Goal: Task Accomplishment & Management: Manage account settings

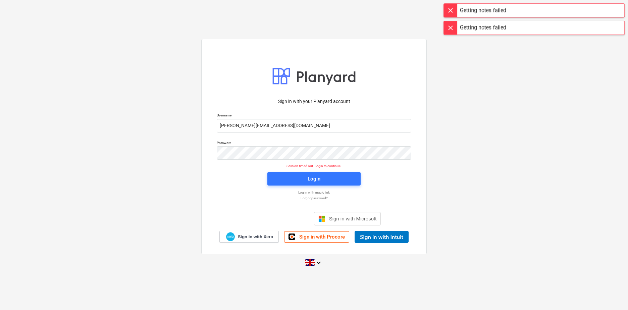
click at [366, 10] on div at bounding box center [450, 10] width 13 height 13
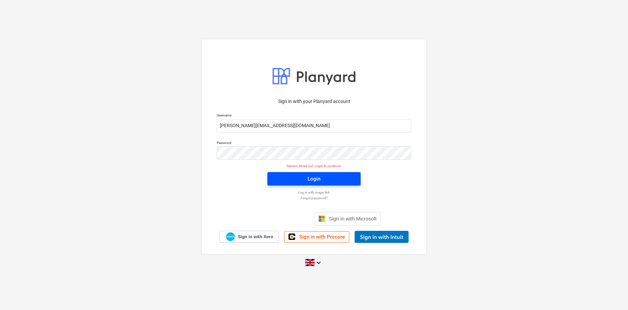
click at [332, 177] on span "Login" at bounding box center [314, 179] width 77 height 9
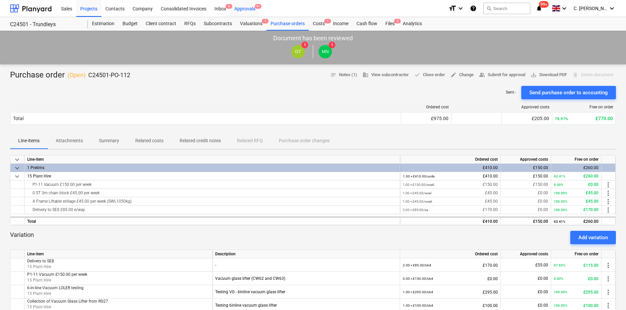
click at [246, 9] on div "Approvals 9+" at bounding box center [244, 8] width 29 height 17
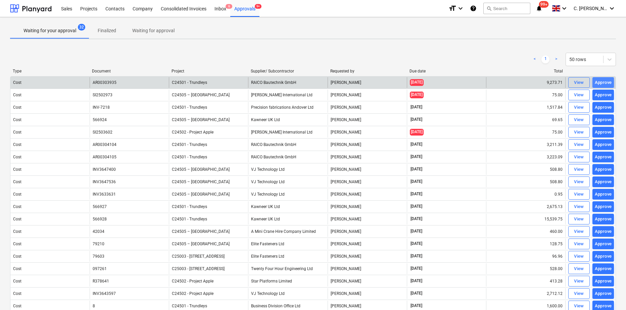
click at [366, 83] on div "Approve" at bounding box center [603, 83] width 17 height 8
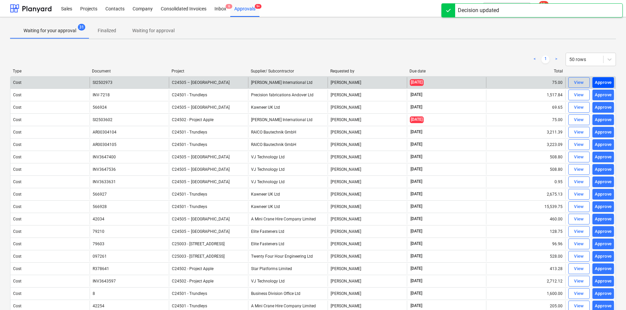
click at [366, 82] on div "Approve" at bounding box center [603, 83] width 17 height 8
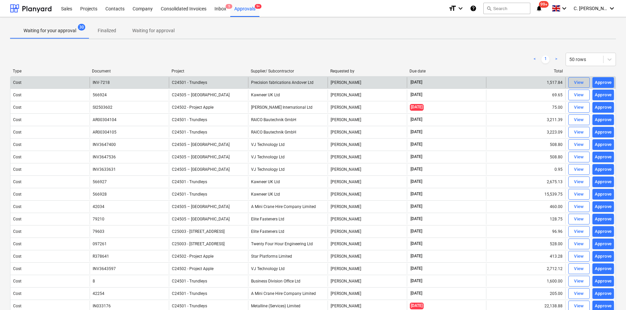
click at [366, 82] on div "View" at bounding box center [579, 83] width 10 height 8
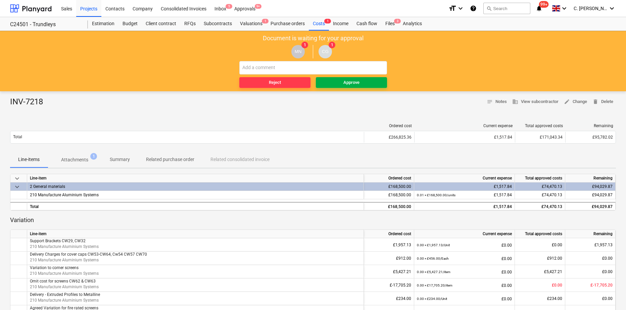
click at [363, 84] on span "Approve" at bounding box center [351, 83] width 66 height 8
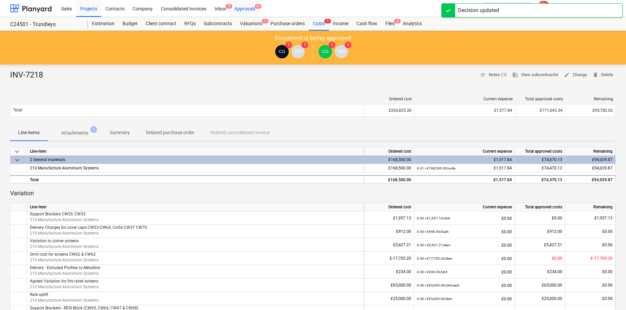
click at [243, 5] on div "Approvals 9+" at bounding box center [244, 8] width 29 height 17
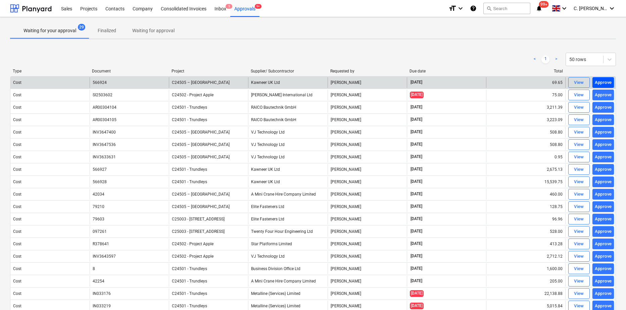
click at [366, 82] on div "Approve" at bounding box center [603, 83] width 17 height 8
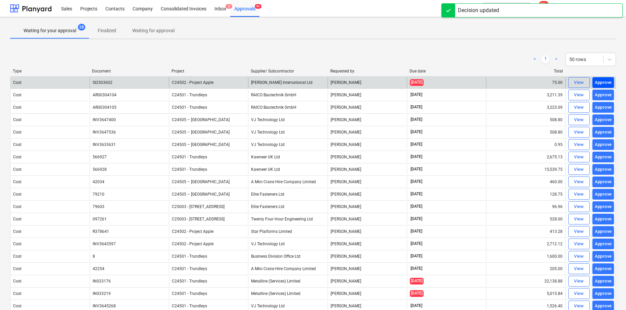
click at [366, 83] on div "Approve" at bounding box center [603, 83] width 17 height 8
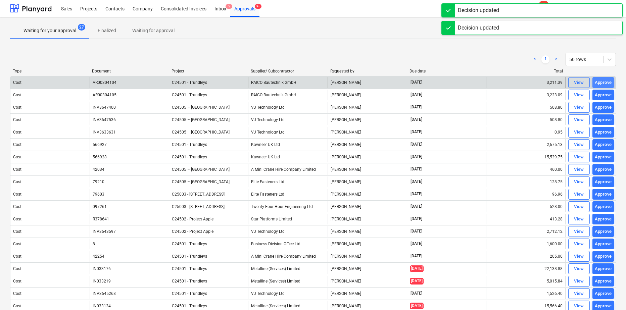
click at [366, 82] on div "Approve" at bounding box center [603, 83] width 17 height 8
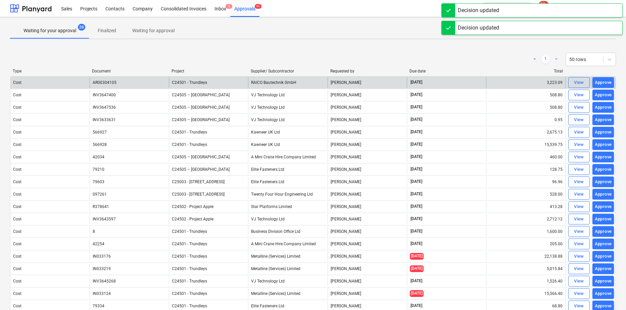
click at [366, 82] on div "Approve" at bounding box center [603, 83] width 17 height 8
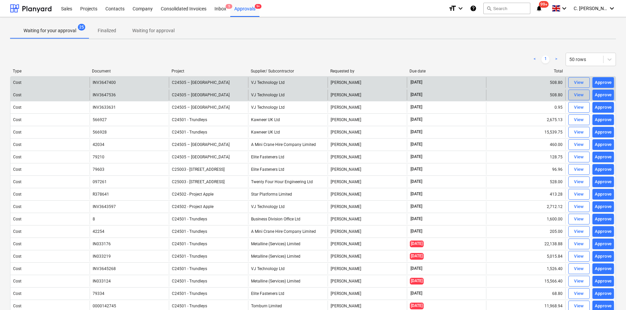
click at [366, 95] on button "View" at bounding box center [578, 95] width 21 height 11
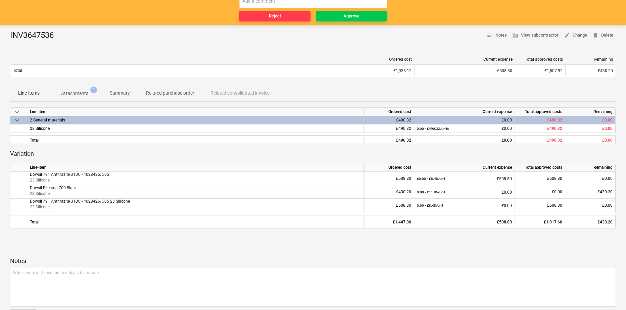
scroll to position [67, 0]
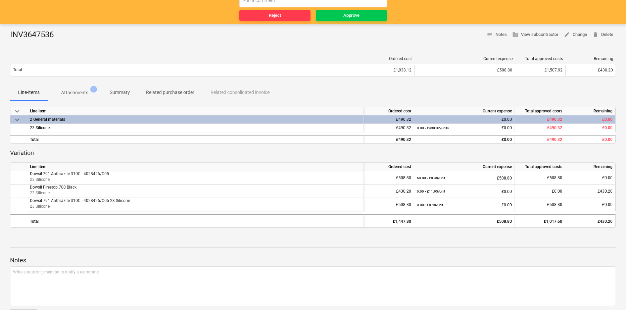
click at [82, 91] on p "Attachments" at bounding box center [74, 92] width 27 height 7
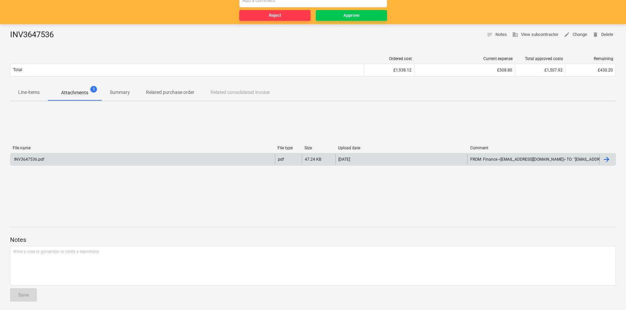
click at [31, 159] on div "INV3647536.pdf" at bounding box center [28, 159] width 31 height 5
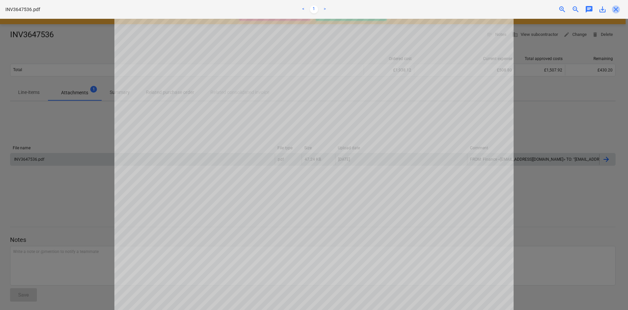
click at [366, 11] on span "close" at bounding box center [616, 9] width 8 height 8
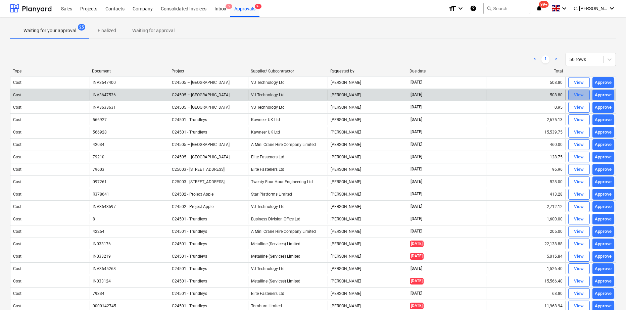
click at [366, 94] on div "View" at bounding box center [579, 95] width 10 height 8
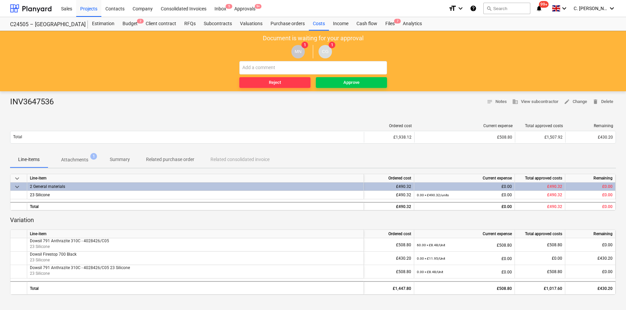
click at [65, 159] on p "Attachments" at bounding box center [74, 159] width 27 height 7
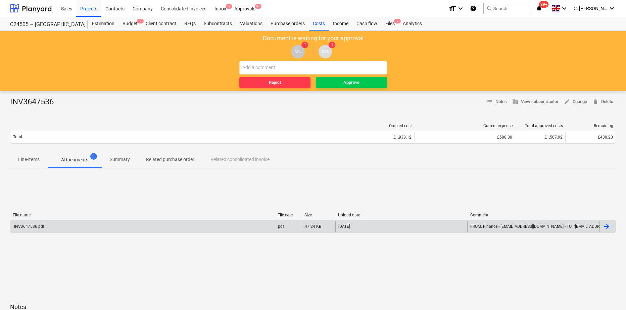
click at [27, 229] on div "INV3647536.pdf" at bounding box center [142, 226] width 264 height 11
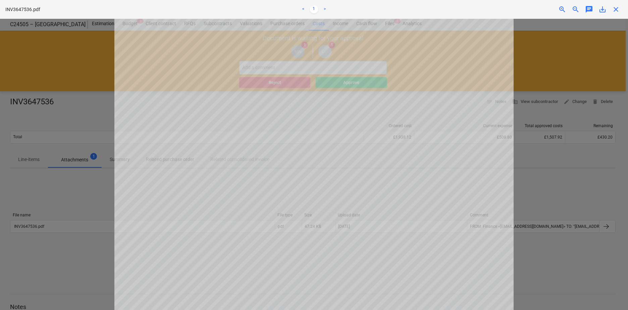
click at [366, 12] on span "close" at bounding box center [616, 9] width 8 height 8
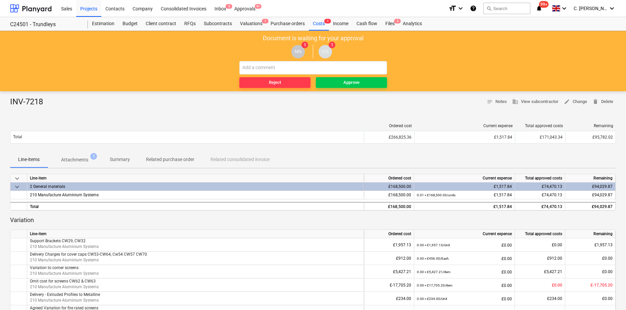
scroll to position [67, 0]
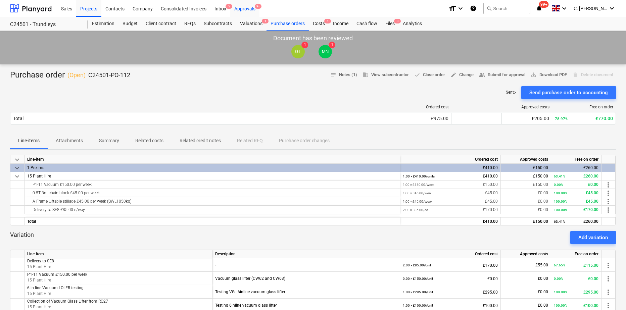
click at [254, 8] on div "Approvals 9+" at bounding box center [244, 8] width 29 height 17
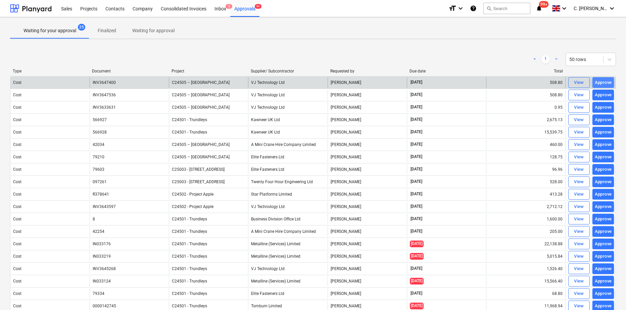
click at [605, 81] on div "Approve" at bounding box center [603, 83] width 17 height 8
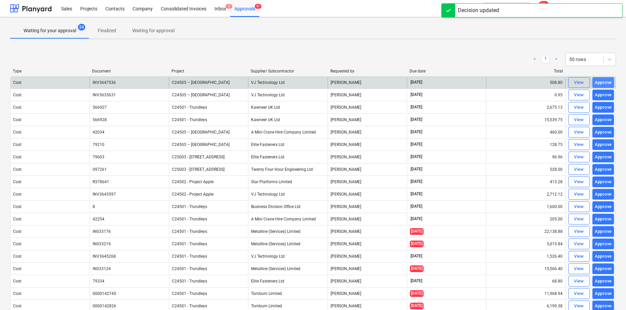
click at [606, 81] on div "Approve" at bounding box center [603, 83] width 17 height 8
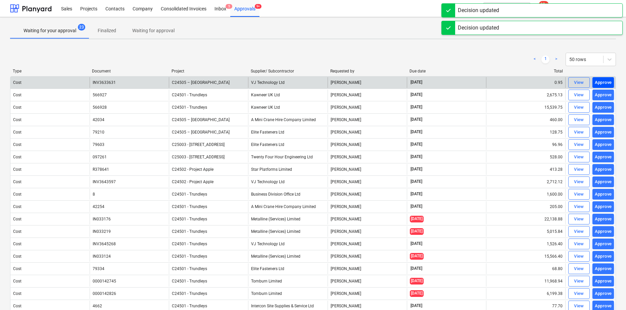
click at [605, 82] on div "Approve" at bounding box center [603, 83] width 17 height 8
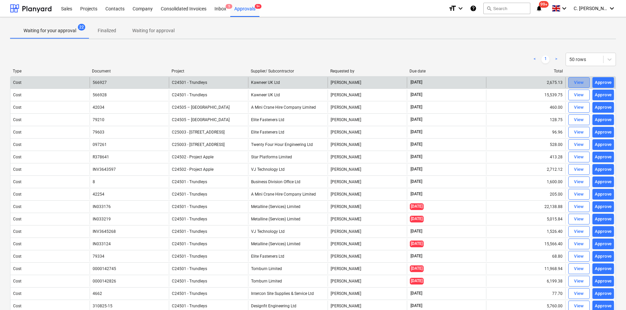
click at [582, 81] on div "View" at bounding box center [579, 83] width 10 height 8
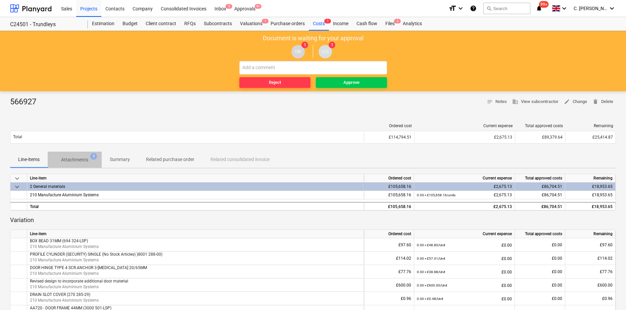
click at [82, 159] on p "Attachments" at bounding box center [74, 159] width 27 height 7
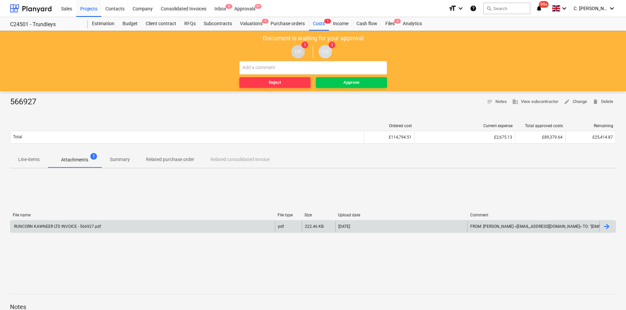
click at [75, 227] on div "RUNCORN KAWNEER LTD INVOICE - 566927.pdf" at bounding box center [57, 226] width 88 height 5
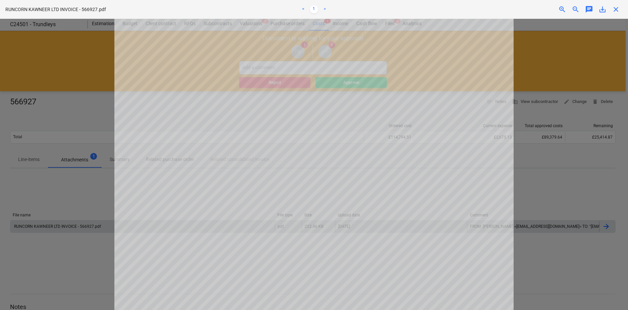
scroll to position [40, 0]
click at [617, 9] on span "close" at bounding box center [616, 9] width 8 height 8
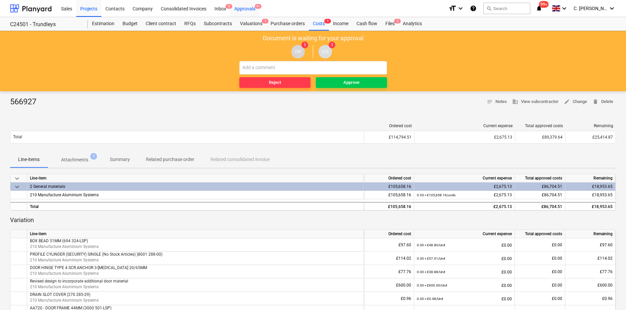
drag, startPoint x: 247, startPoint y: 9, endPoint x: 251, endPoint y: 11, distance: 4.7
click at [247, 9] on div "Approvals 9+" at bounding box center [244, 8] width 29 height 17
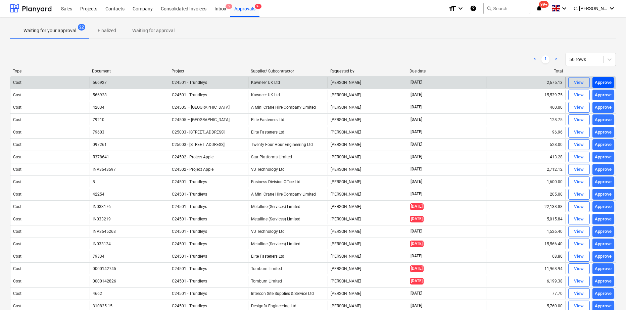
click at [611, 80] on div "Approve" at bounding box center [603, 83] width 17 height 8
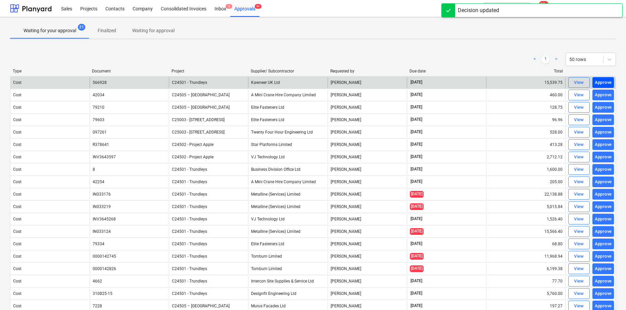
click at [609, 81] on div "Approve" at bounding box center [603, 83] width 17 height 8
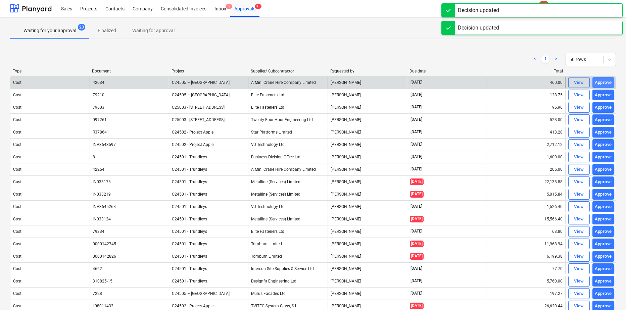
click at [606, 81] on div "Approve" at bounding box center [603, 83] width 17 height 8
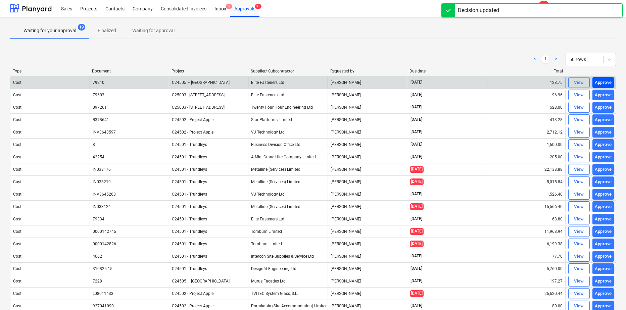
click at [604, 80] on div "Approve" at bounding box center [603, 83] width 17 height 8
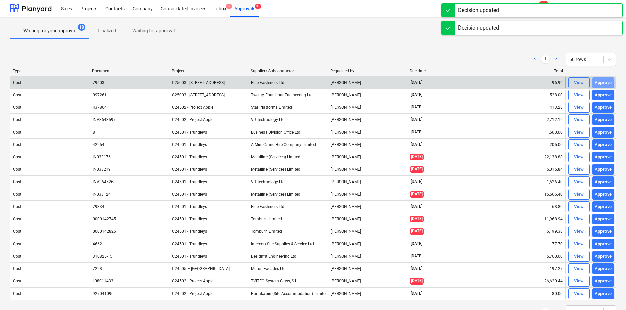
click at [604, 80] on div "Approve" at bounding box center [603, 83] width 17 height 8
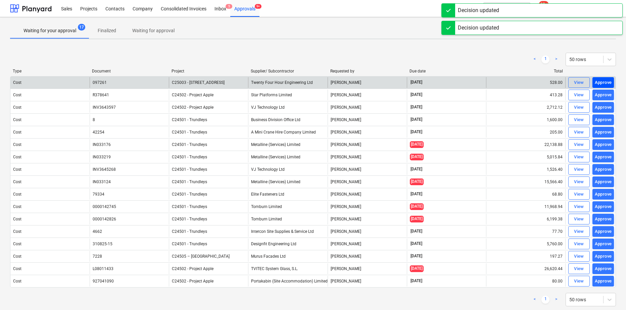
click at [599, 83] on div "Approve" at bounding box center [603, 83] width 17 height 8
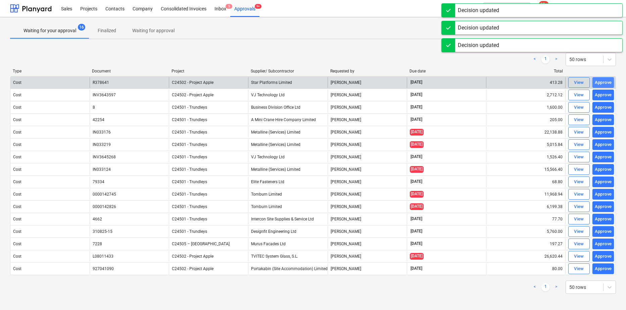
click at [602, 83] on div "Approve" at bounding box center [603, 83] width 17 height 8
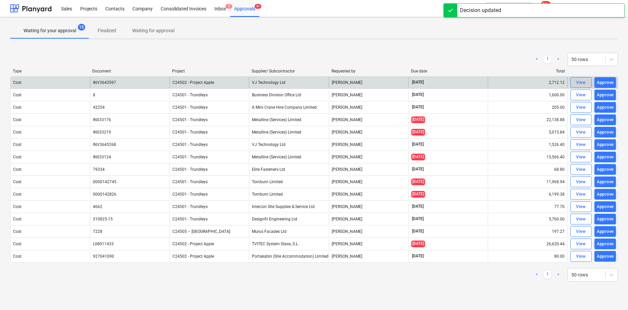
click at [580, 83] on div "View" at bounding box center [581, 83] width 10 height 8
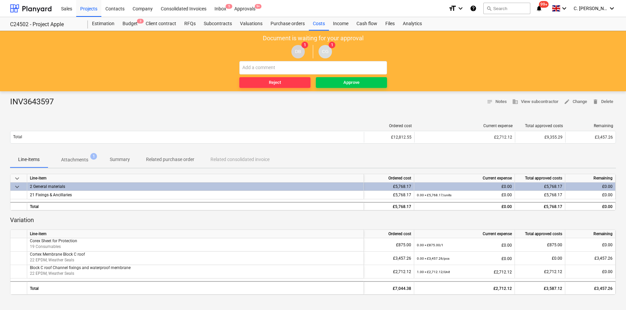
click at [77, 156] on p "Attachments" at bounding box center [74, 159] width 27 height 7
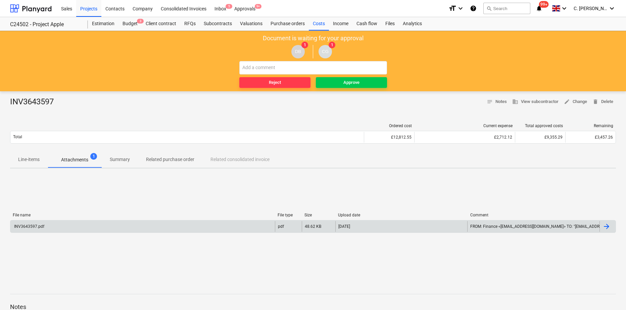
click at [30, 229] on div "INV3643597.pdf" at bounding box center [142, 226] width 264 height 11
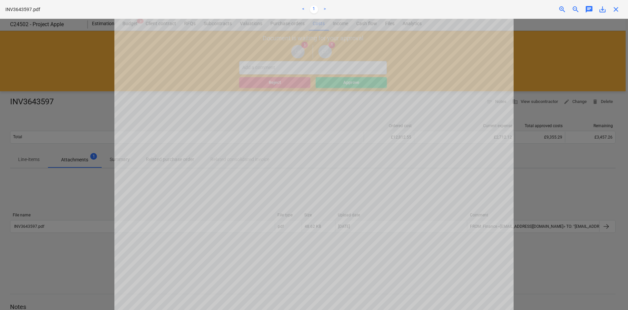
click at [618, 9] on span "close" at bounding box center [616, 9] width 8 height 8
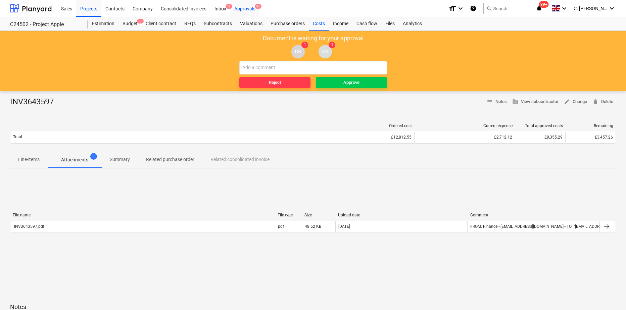
click at [240, 6] on div "Approvals 9+" at bounding box center [244, 8] width 29 height 17
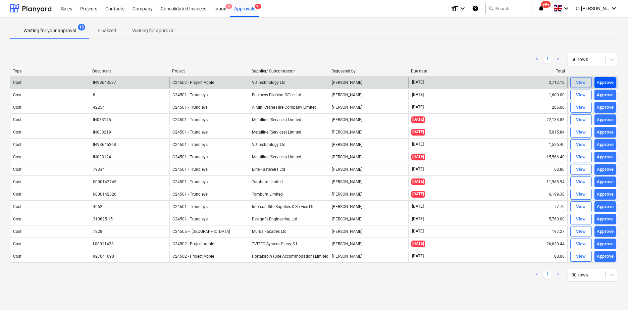
click at [612, 84] on div "Approve" at bounding box center [605, 83] width 17 height 8
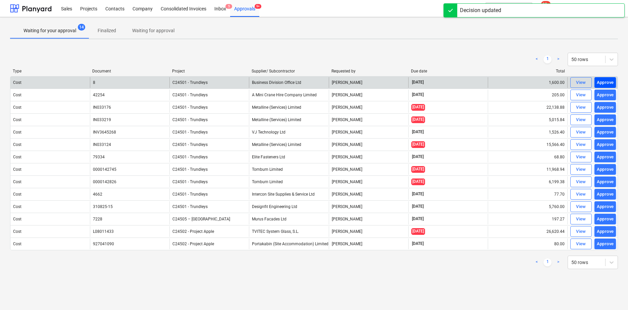
click at [611, 81] on div "Approve" at bounding box center [605, 83] width 17 height 8
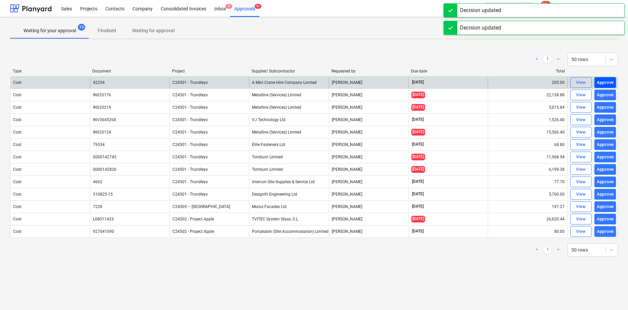
click at [606, 80] on div "Approve" at bounding box center [605, 83] width 17 height 8
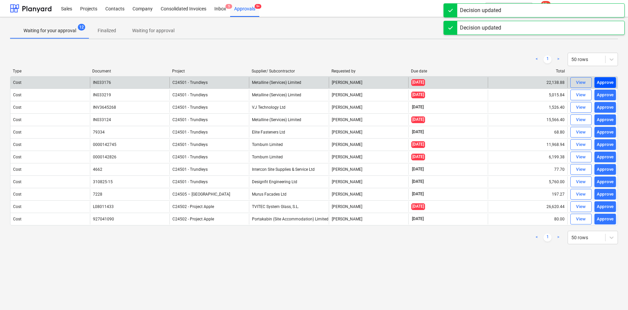
click at [600, 80] on div "Approve" at bounding box center [605, 83] width 17 height 8
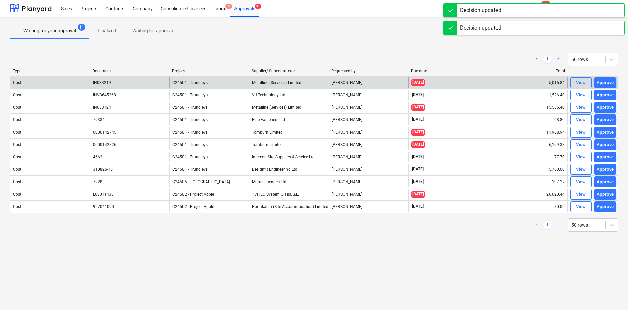
click at [602, 80] on div "Approve" at bounding box center [605, 83] width 17 height 8
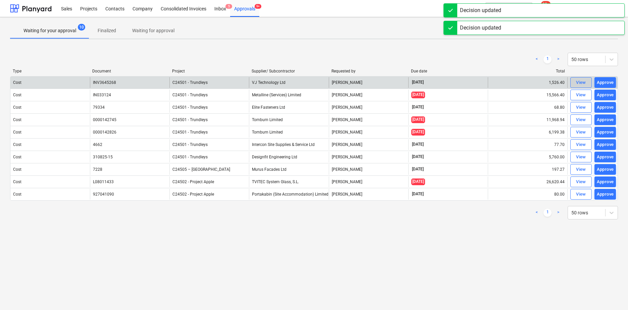
click at [584, 83] on div "View" at bounding box center [581, 83] width 10 height 8
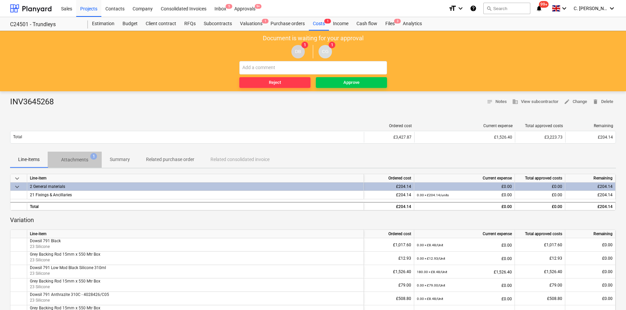
click at [76, 158] on p "Attachments" at bounding box center [74, 159] width 27 height 7
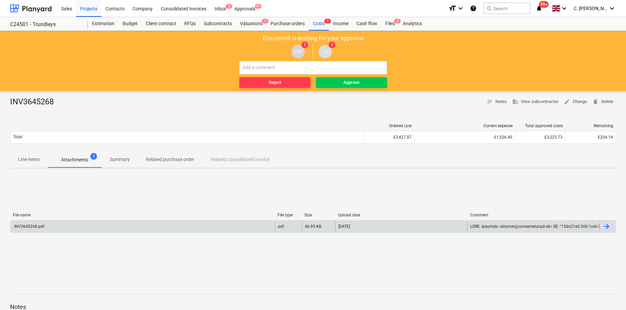
click at [27, 228] on div "INV3645268.pdf" at bounding box center [28, 226] width 31 height 5
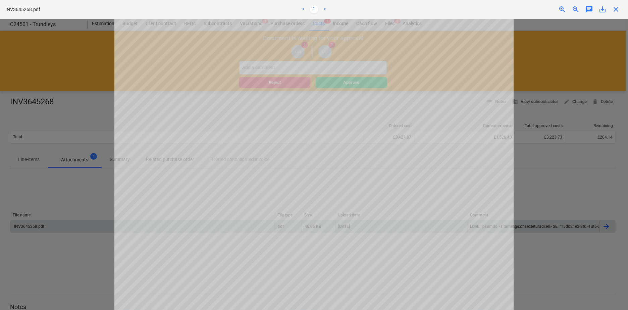
click at [613, 10] on span "close" at bounding box center [616, 9] width 8 height 8
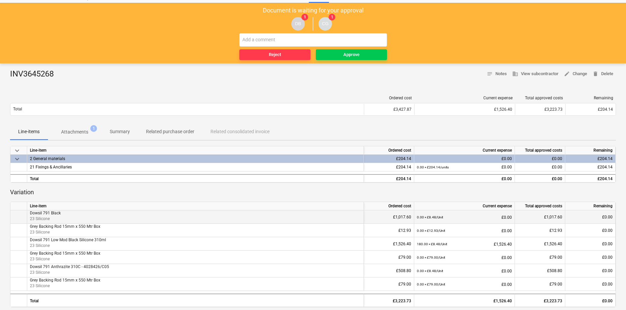
scroll to position [67, 0]
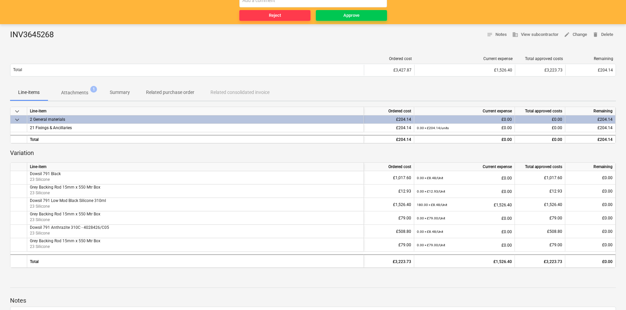
click at [67, 90] on p "Attachments" at bounding box center [74, 92] width 27 height 7
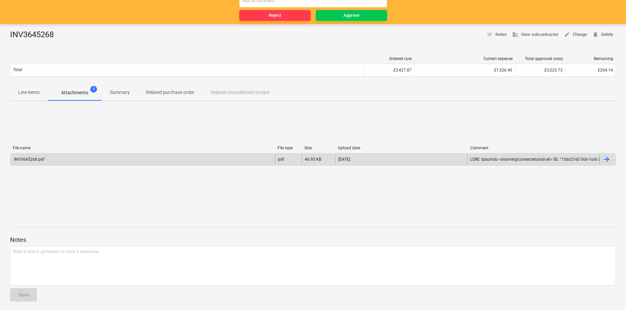
click at [28, 158] on div "INV3645268.pdf" at bounding box center [28, 159] width 31 height 5
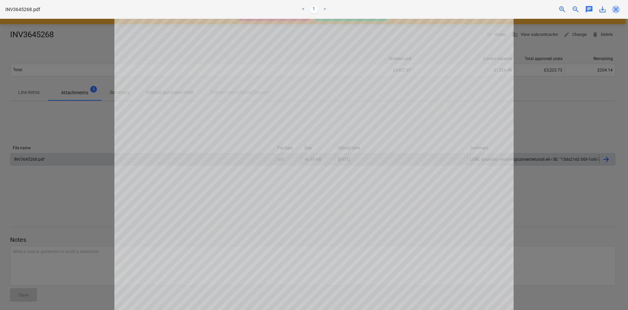
click at [617, 6] on span "close" at bounding box center [616, 9] width 8 height 8
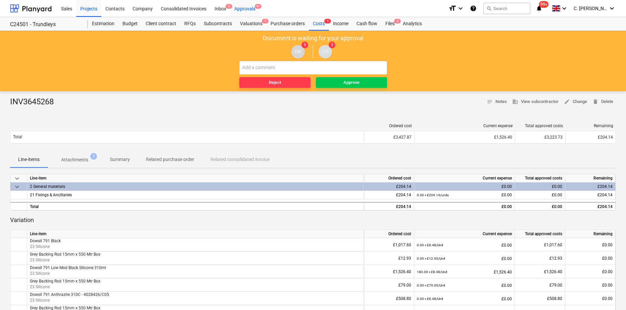
drag, startPoint x: 244, startPoint y: 10, endPoint x: 252, endPoint y: 15, distance: 9.7
click at [244, 10] on div "Approvals 9+" at bounding box center [244, 8] width 29 height 17
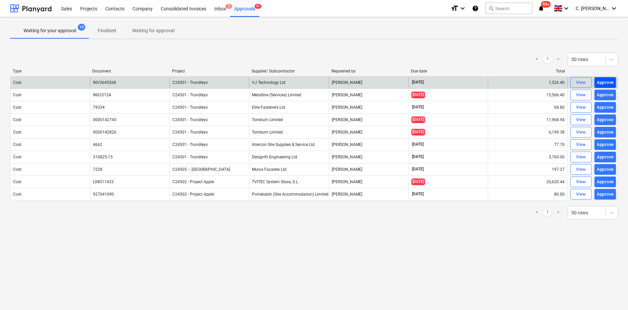
click at [613, 82] on div "Approve" at bounding box center [605, 83] width 17 height 8
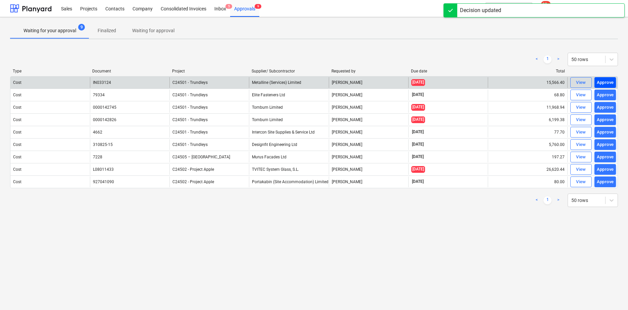
click at [607, 82] on div "Approve" at bounding box center [605, 83] width 17 height 8
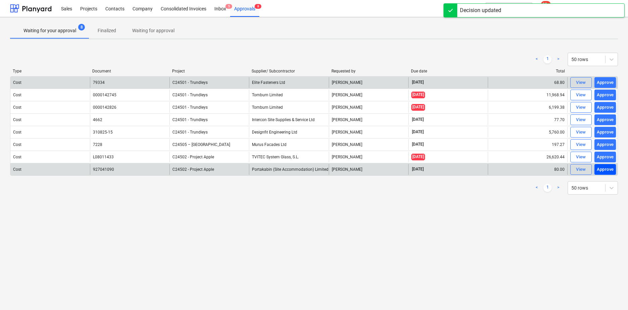
click at [610, 170] on div "Approve" at bounding box center [605, 170] width 17 height 8
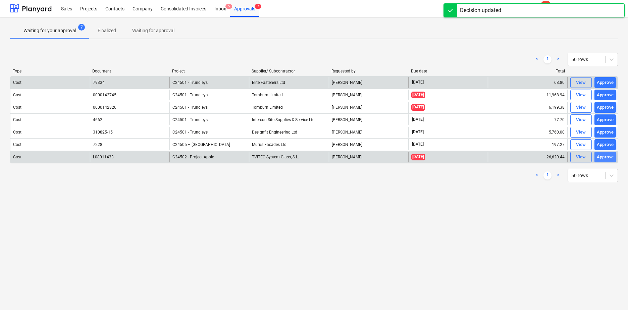
click at [605, 157] on div "Approve" at bounding box center [605, 157] width 17 height 8
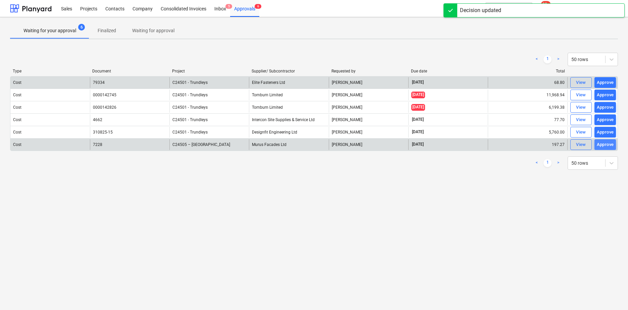
click at [611, 142] on div "Approve" at bounding box center [605, 145] width 17 height 8
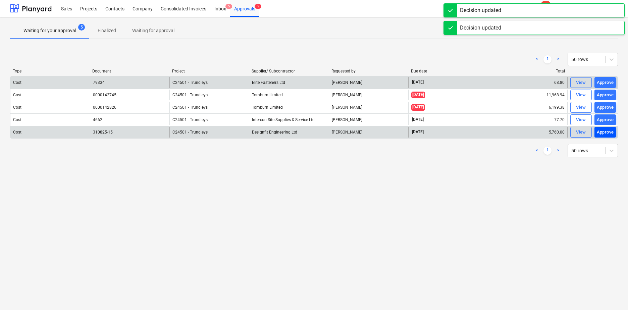
click at [606, 130] on div "Approve" at bounding box center [605, 133] width 17 height 8
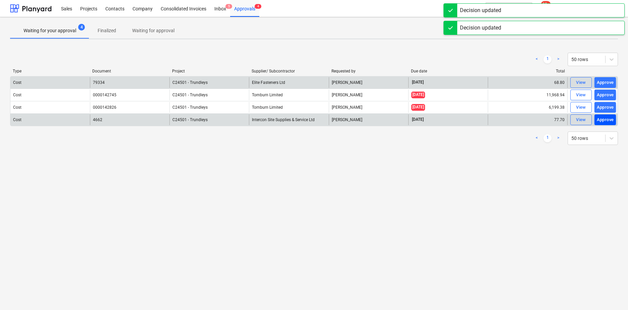
click at [608, 121] on div "Approve" at bounding box center [605, 120] width 17 height 8
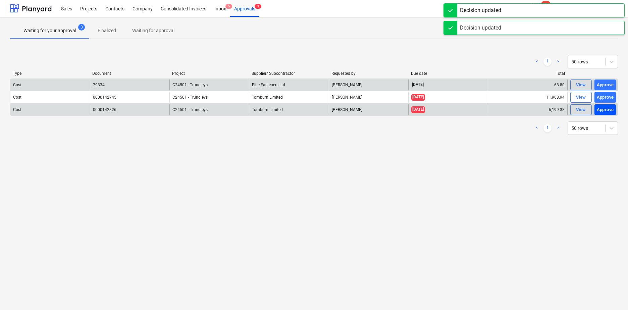
click at [607, 109] on div "Approve" at bounding box center [605, 110] width 17 height 8
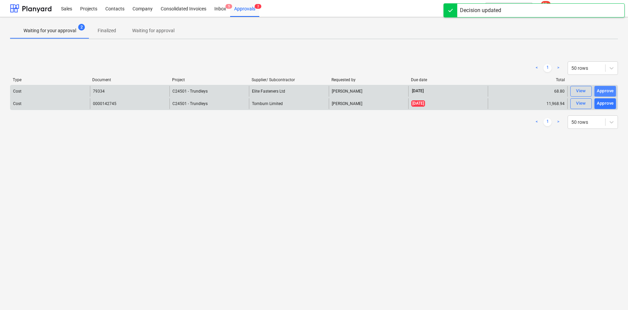
click at [607, 91] on div "Approve" at bounding box center [605, 91] width 17 height 8
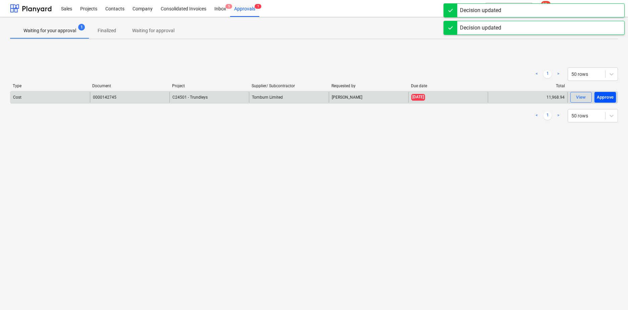
click at [609, 97] on div "Approve" at bounding box center [605, 98] width 17 height 8
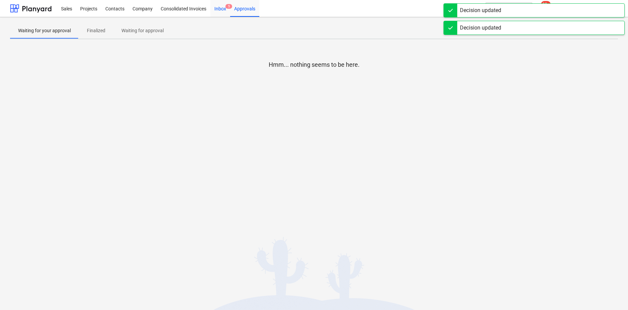
drag, startPoint x: 219, startPoint y: 10, endPoint x: 220, endPoint y: 14, distance: 4.1
click at [219, 10] on div "Inbox 5" at bounding box center [220, 8] width 20 height 17
